Goal: Task Accomplishment & Management: Use online tool/utility

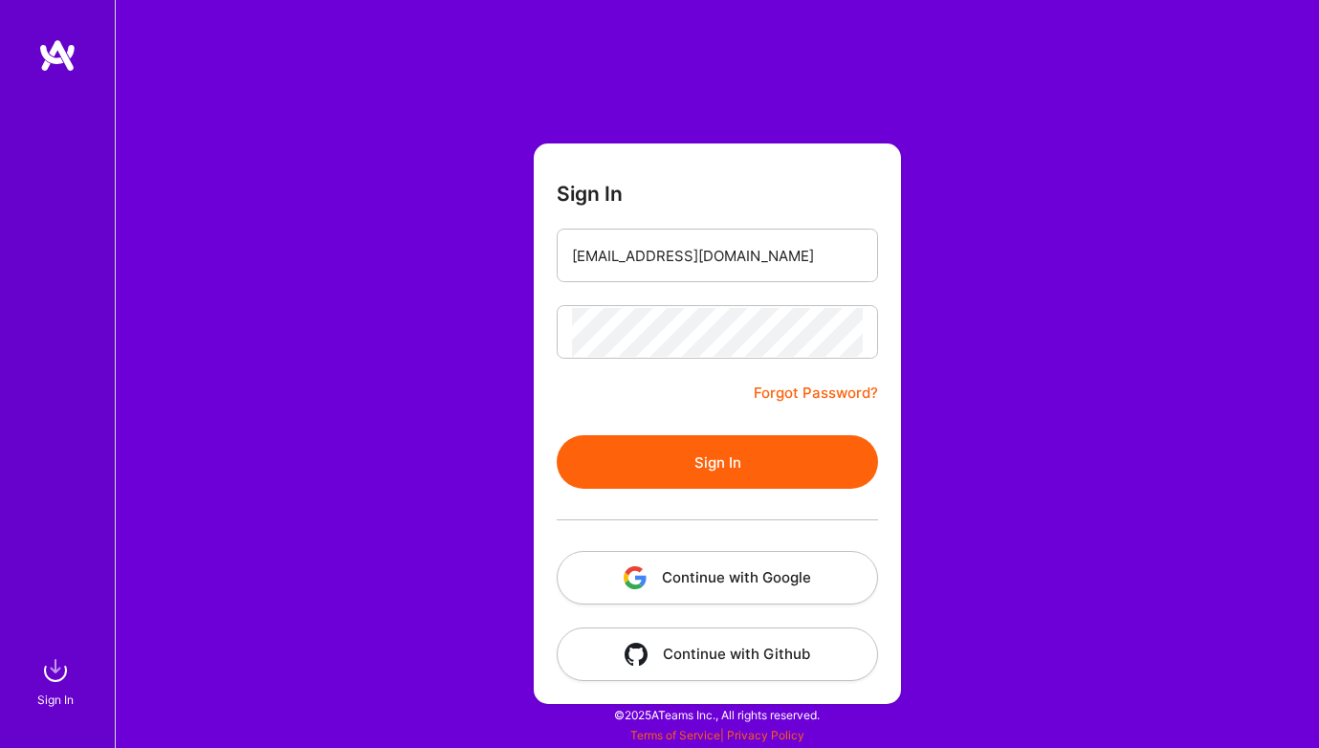
click at [719, 457] on button "Sign In" at bounding box center [717, 462] width 321 height 54
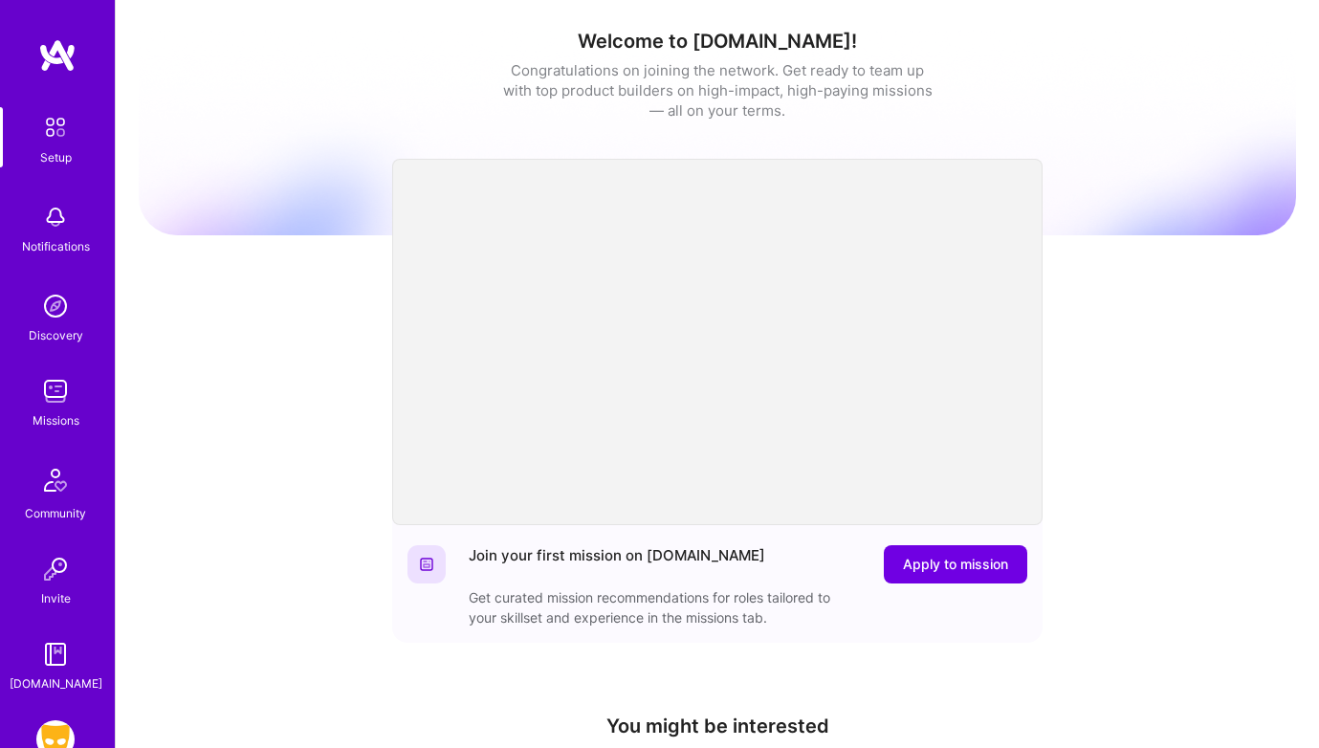
click at [64, 737] on img at bounding box center [55, 739] width 38 height 38
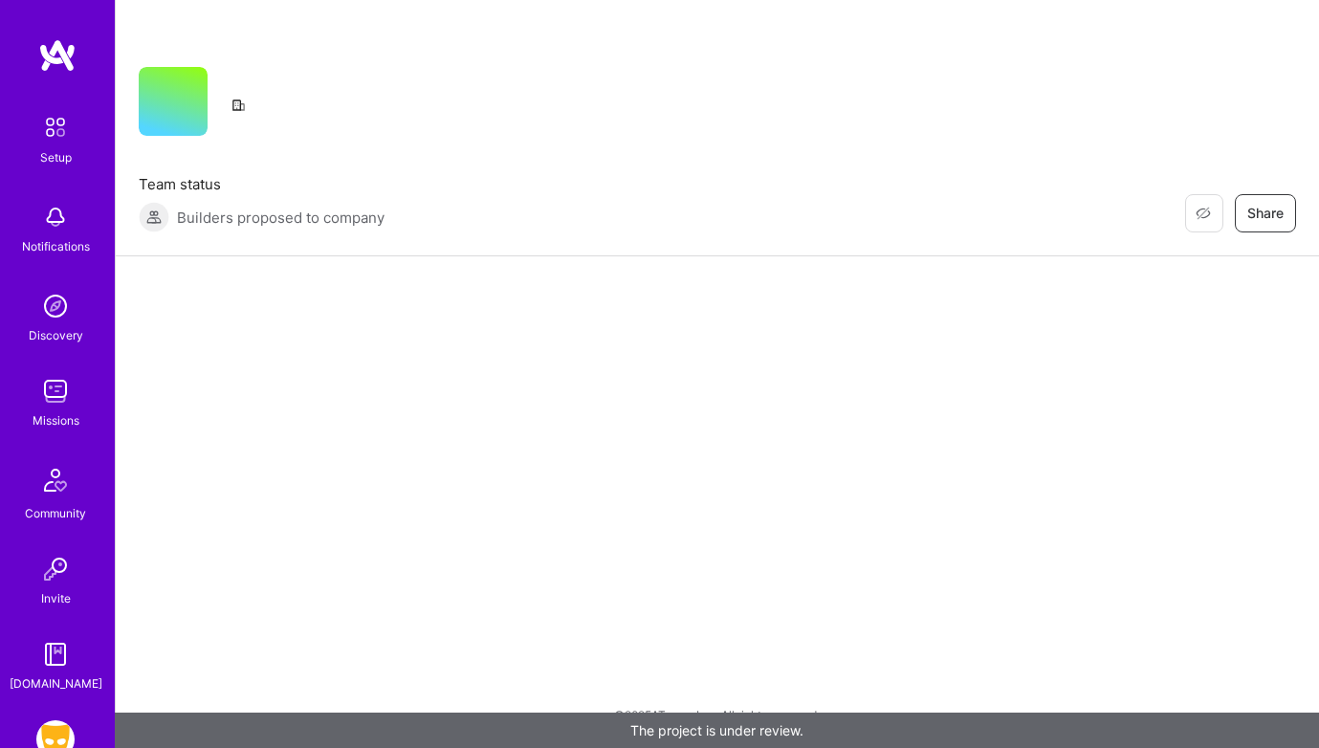
scroll to position [1, 0]
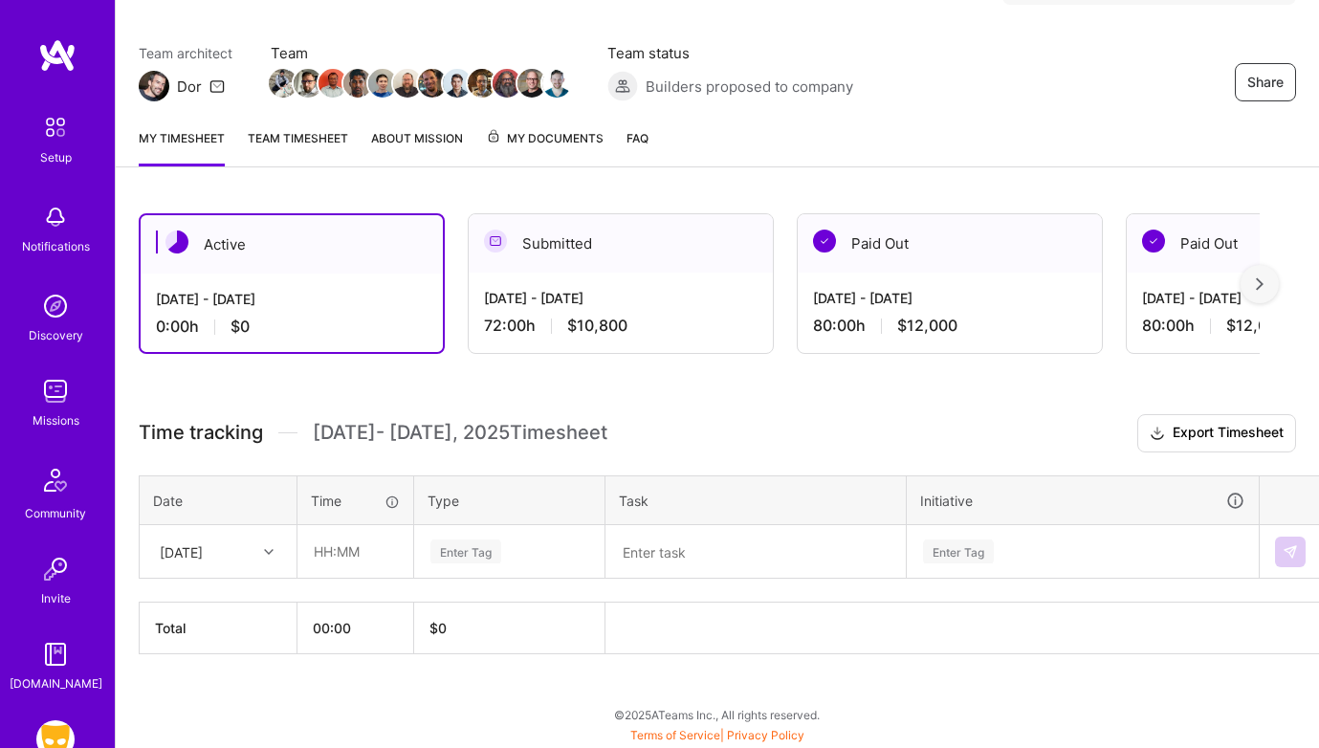
scroll to position [139, 0]
click at [270, 550] on icon at bounding box center [269, 552] width 10 height 10
click at [210, 609] on div "[DATE]" at bounding box center [218, 605] width 155 height 35
click at [351, 549] on input "text" at bounding box center [356, 551] width 114 height 51
type input "08:00"
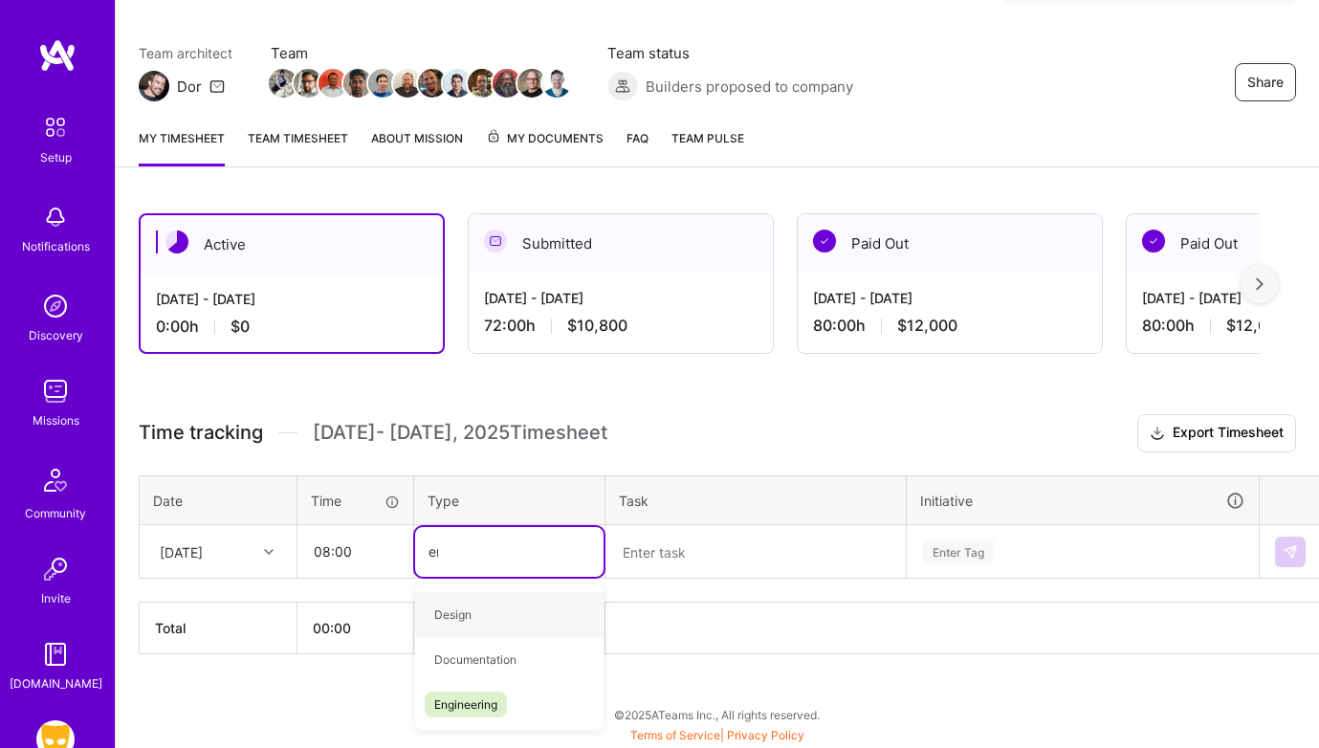
type input "eng"
click at [433, 609] on span "Engineering" at bounding box center [466, 615] width 82 height 26
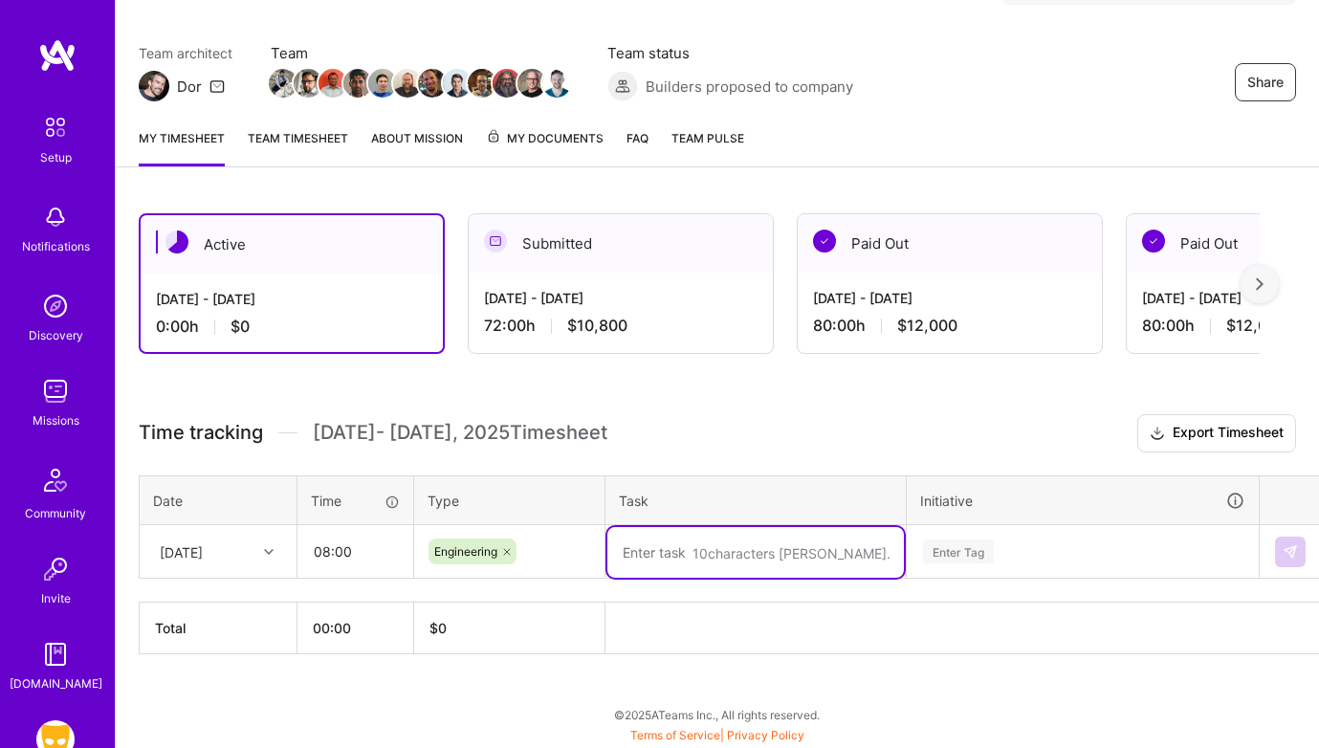
click at [654, 544] on textarea at bounding box center [756, 552] width 297 height 51
type textarea "RightNow bug fixes, unit testing, coverage"
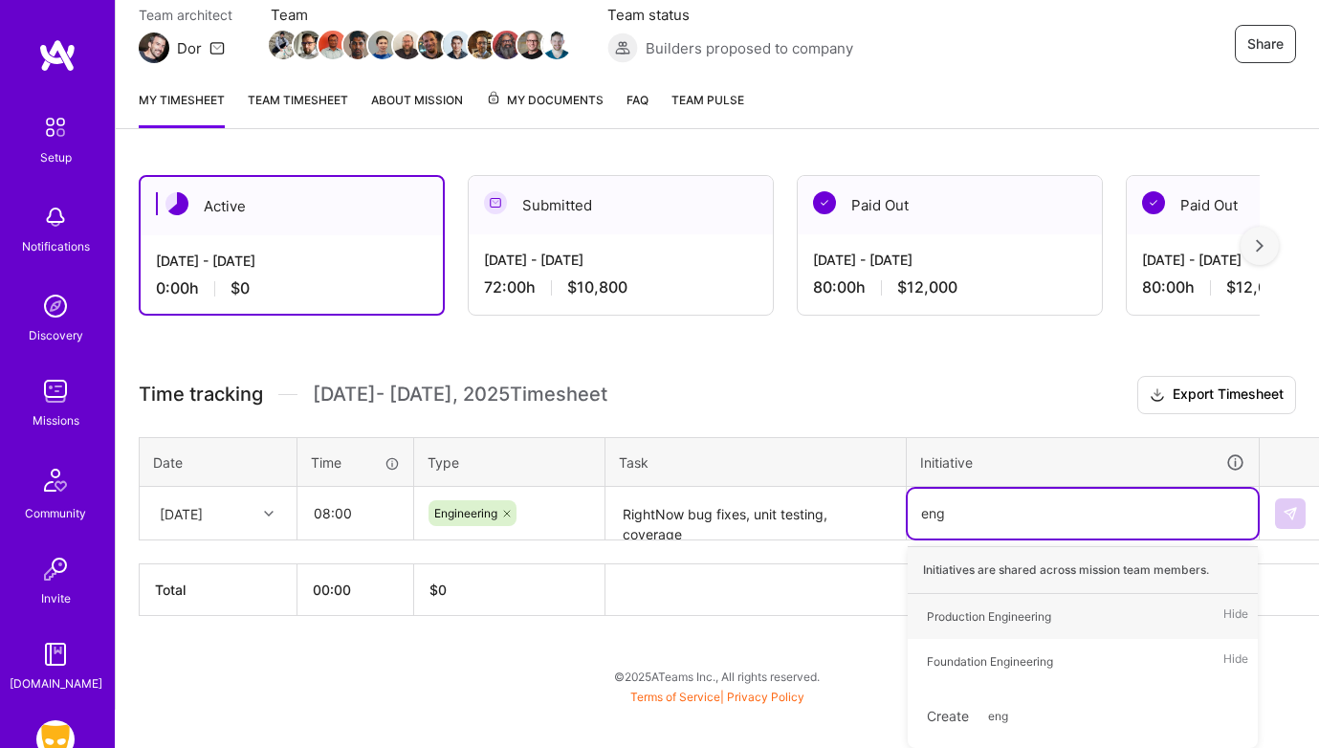
scroll to position [177, 0]
type input "e"
type input "righ"
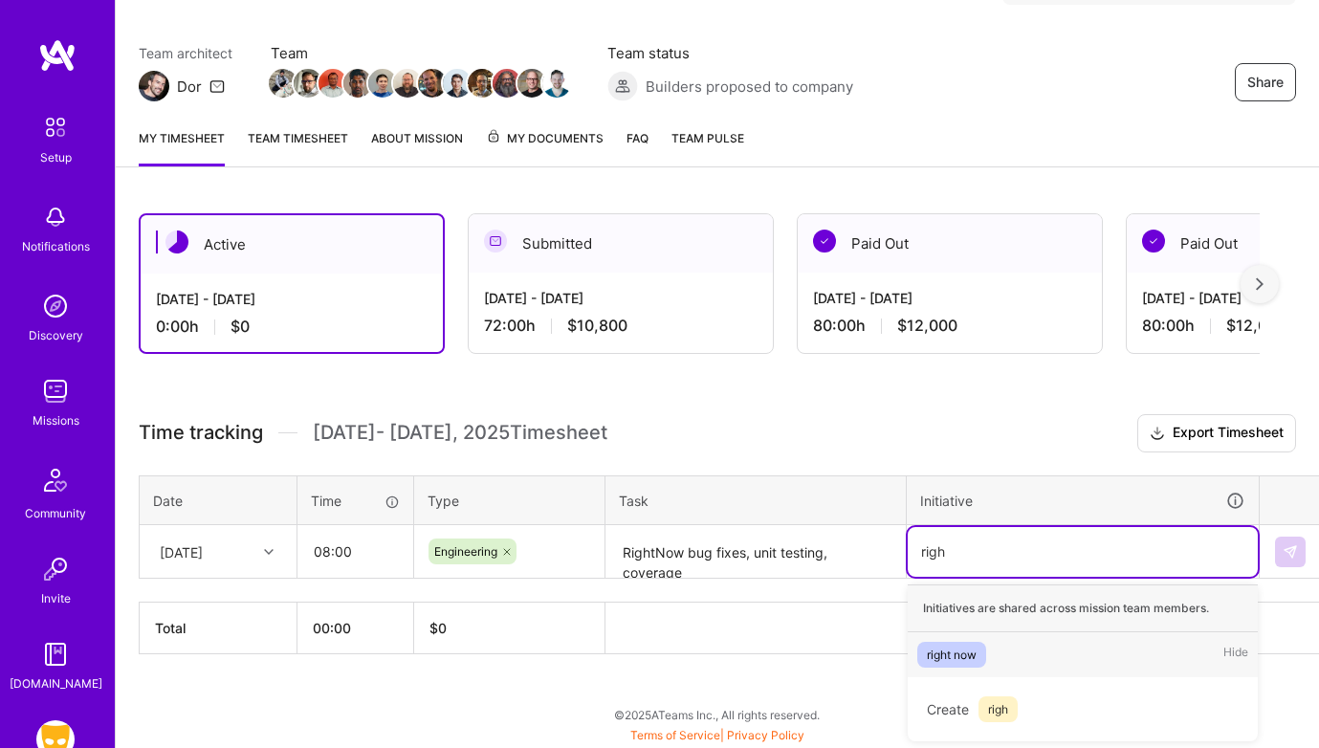
click at [925, 658] on span "right now" at bounding box center [952, 655] width 69 height 26
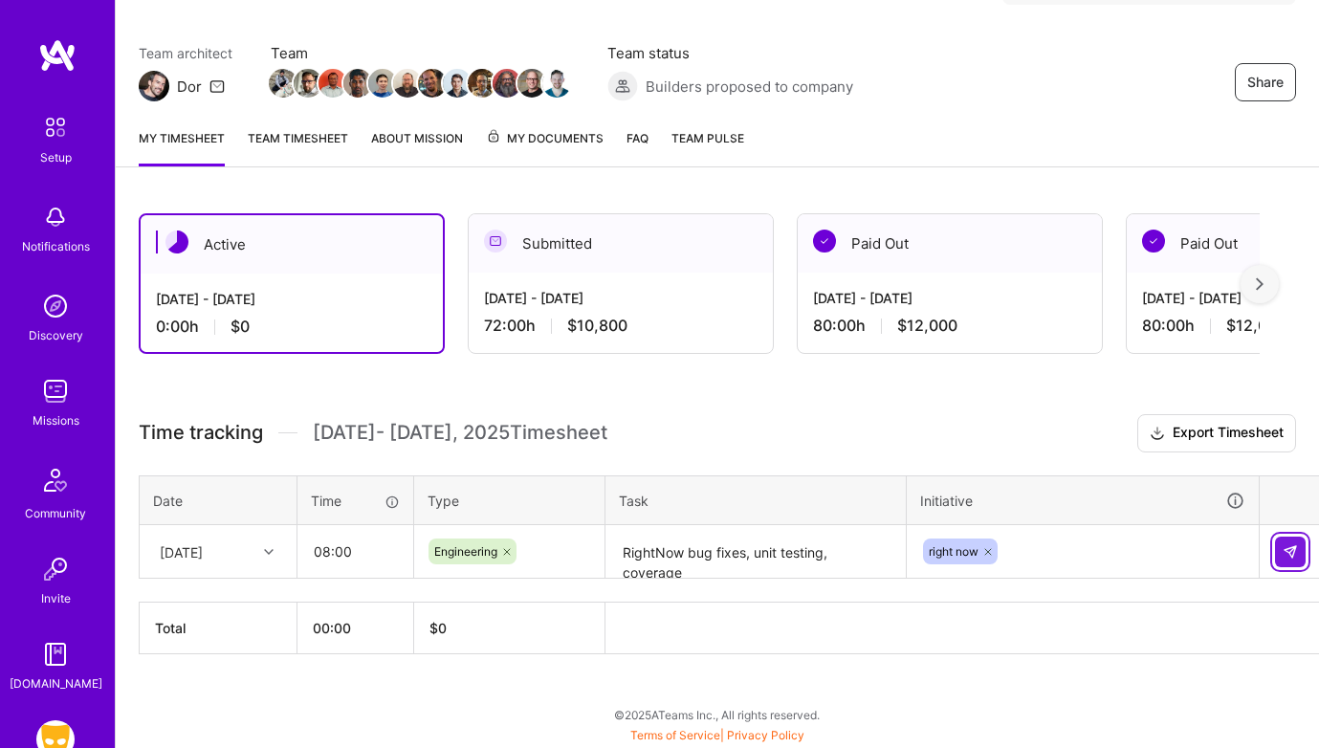
click at [1287, 554] on img at bounding box center [1290, 551] width 15 height 15
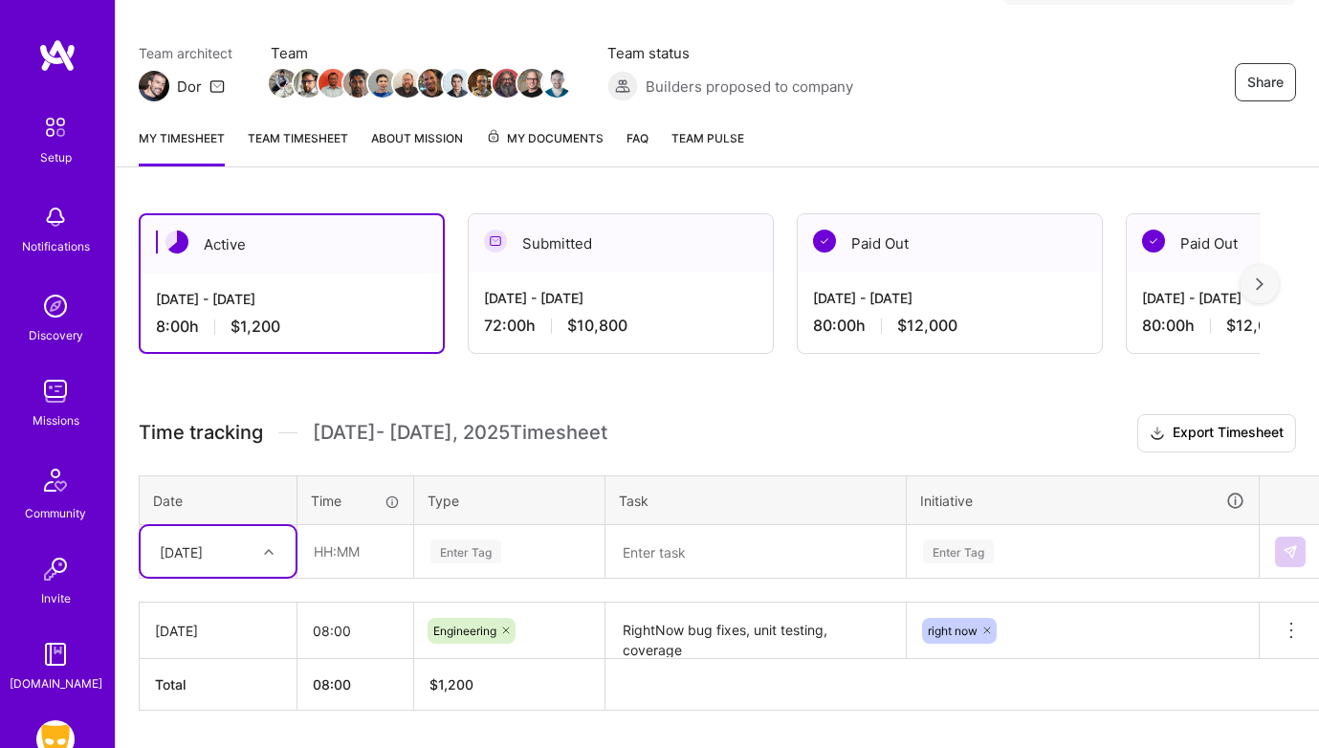
click at [260, 557] on div at bounding box center [271, 552] width 30 height 25
click at [240, 602] on div "[DATE]" at bounding box center [218, 605] width 155 height 35
click at [347, 567] on input "text" at bounding box center [356, 551] width 114 height 51
type input "08:00"
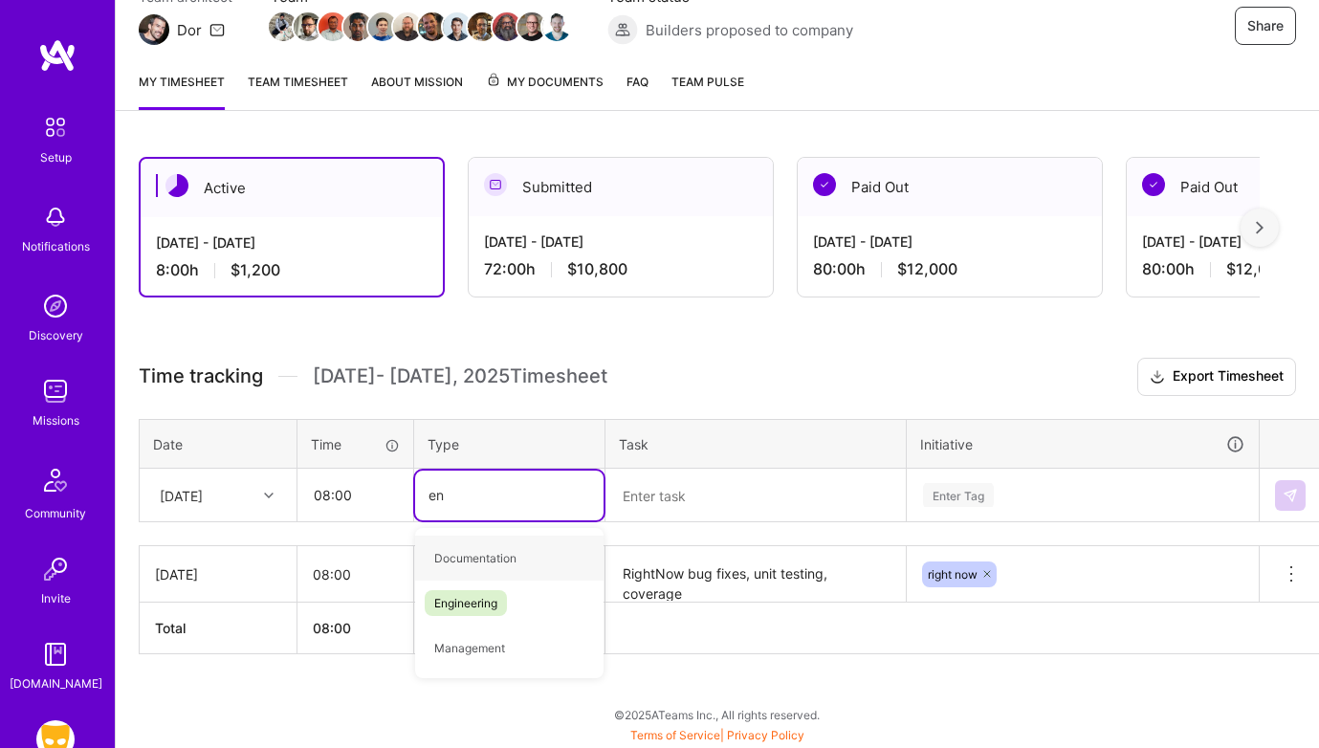
type input "eng"
click at [443, 553] on span "Engineering" at bounding box center [466, 558] width 82 height 26
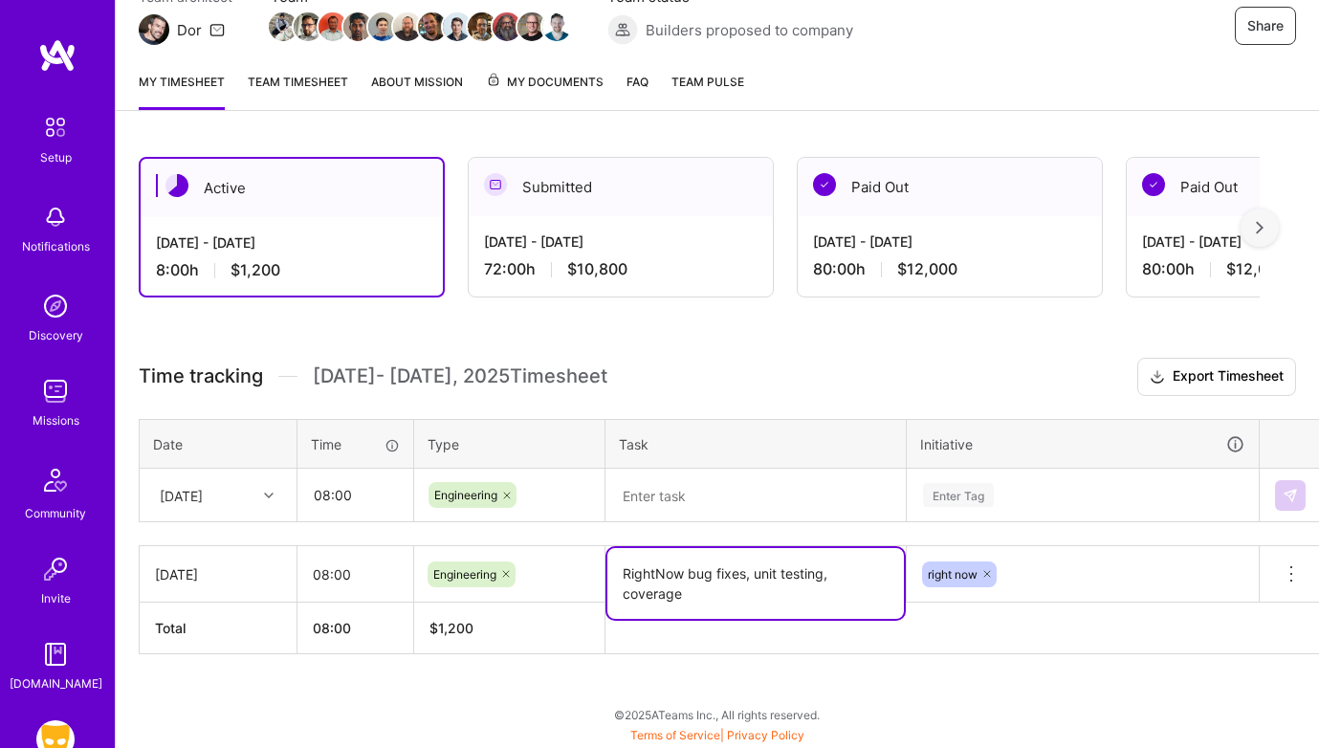
drag, startPoint x: 698, startPoint y: 594, endPoint x: 609, endPoint y: 572, distance: 91.7
click at [609, 572] on textarea "RightNow bug fixes, unit testing, coverage" at bounding box center [756, 583] width 297 height 71
click at [658, 507] on textarea at bounding box center [756, 496] width 297 height 51
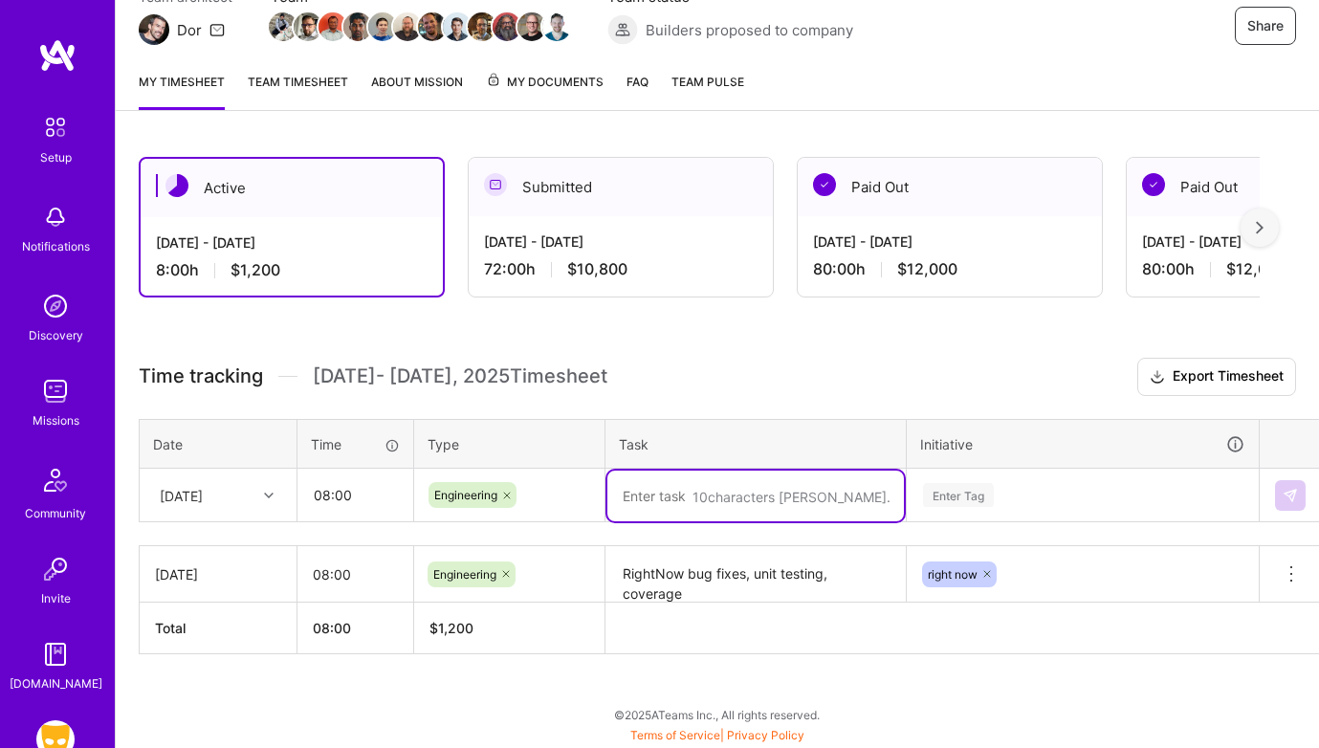
paste textarea "RightNow bug fixes, unit testing, coverage"
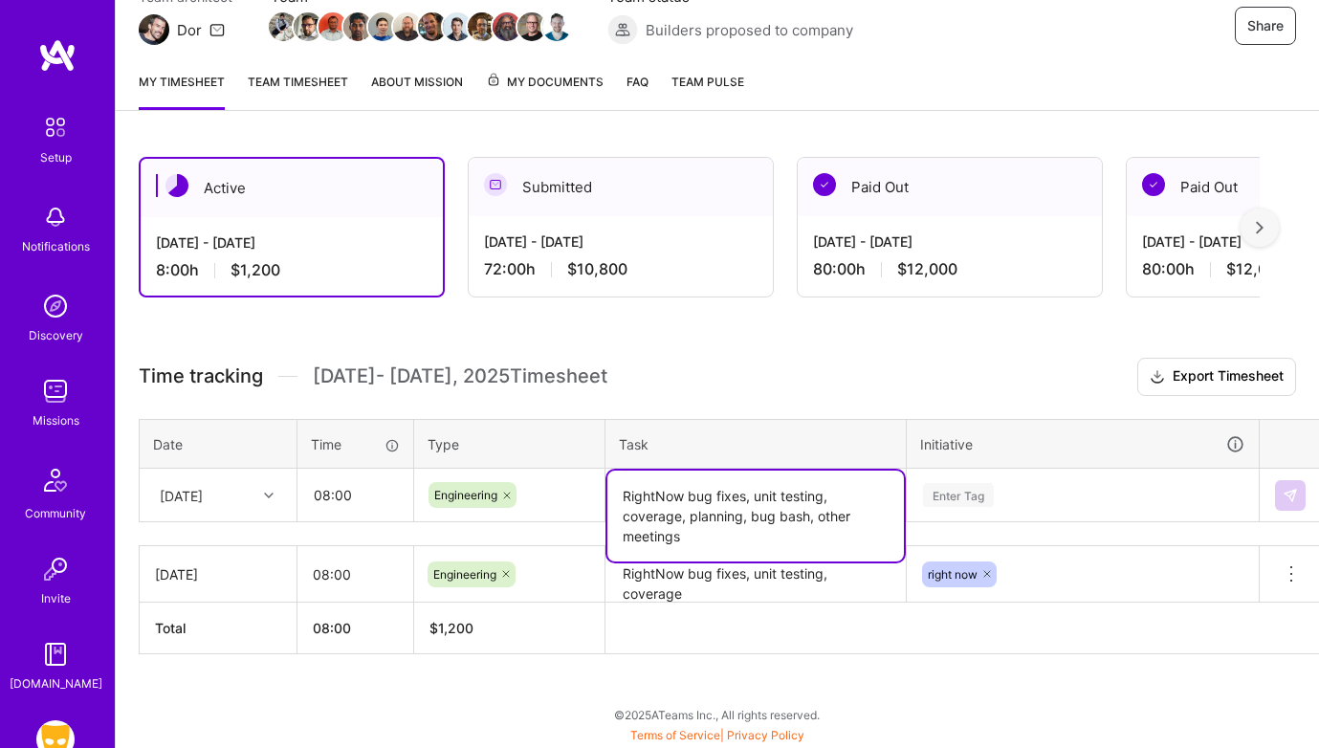
type textarea "RightNow bug fixes, unit testing, coverage, planning, bug bash, other meetings"
click at [999, 482] on div "Enter Tag" at bounding box center [1083, 496] width 350 height 50
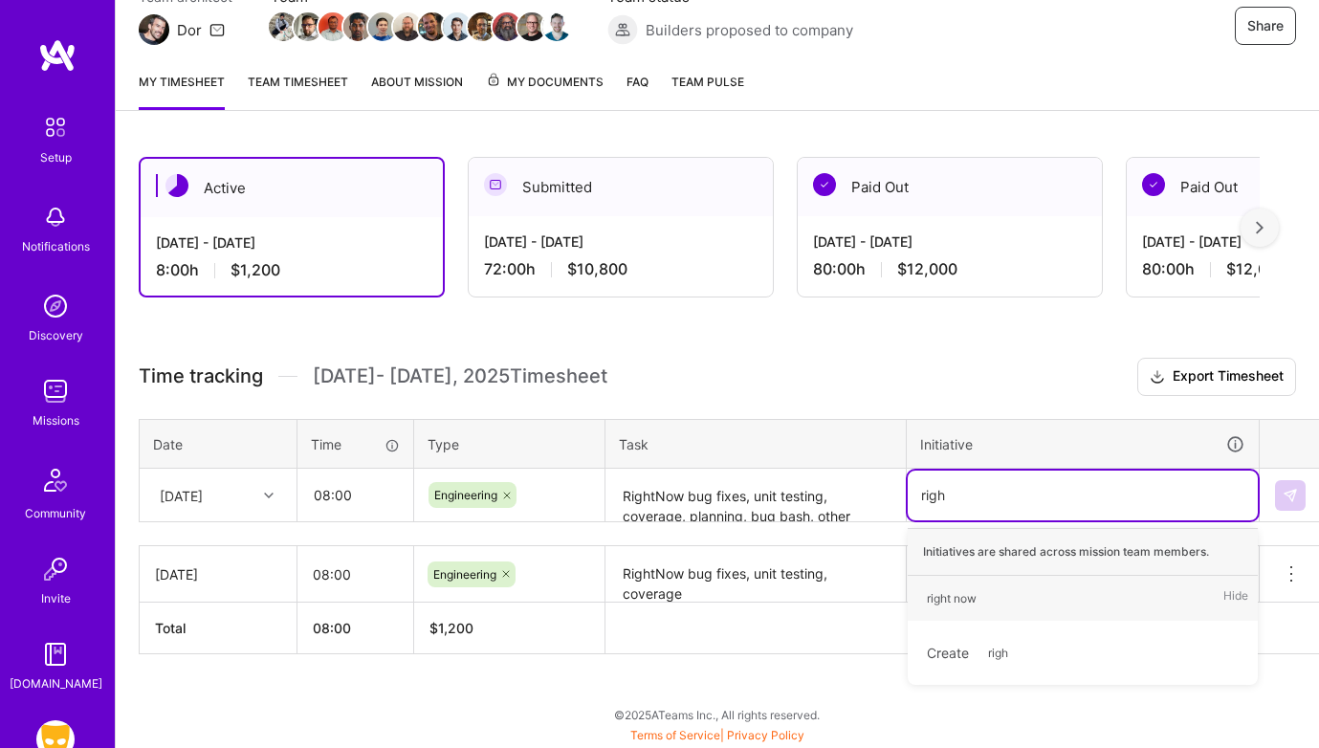
type input "right"
click at [977, 600] on div "right now" at bounding box center [952, 598] width 50 height 20
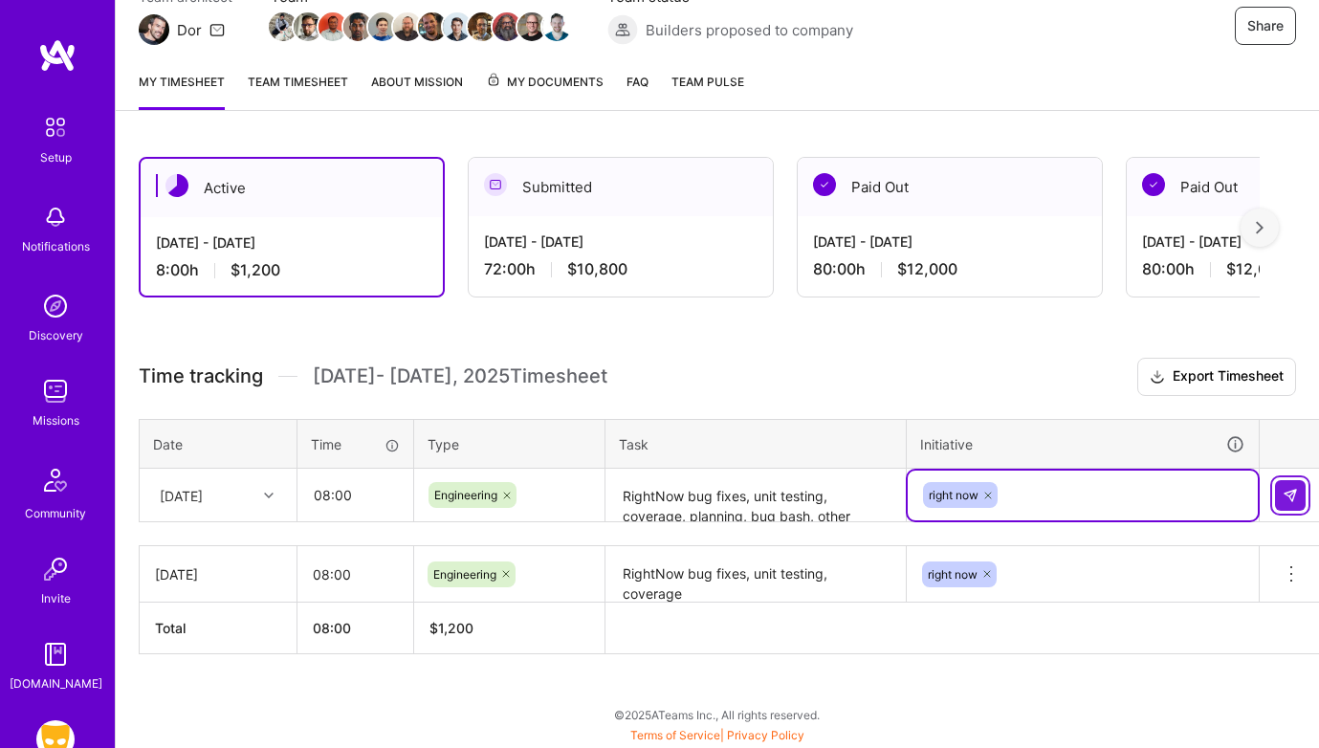
click at [1298, 497] on button at bounding box center [1290, 495] width 31 height 31
